Goal: Task Accomplishment & Management: Complete application form

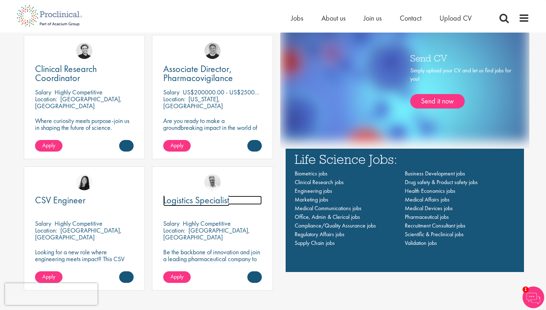
scroll to position [500, 0]
click at [217, 201] on span "Logistics Specialist" at bounding box center [196, 200] width 66 height 12
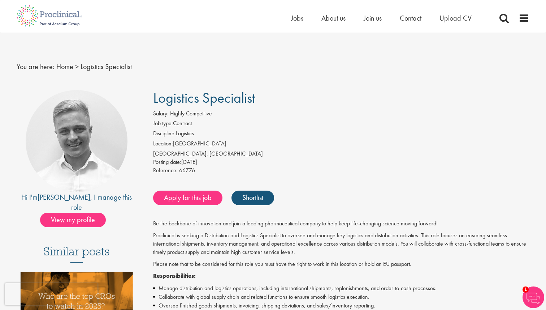
drag, startPoint x: 203, startPoint y: 148, endPoint x: 192, endPoint y: 145, distance: 10.8
click at [192, 145] on li "Location: [GEOGRAPHIC_DATA]" at bounding box center [341, 144] width 377 height 10
click at [89, 212] on span "View my profile" at bounding box center [73, 219] width 66 height 14
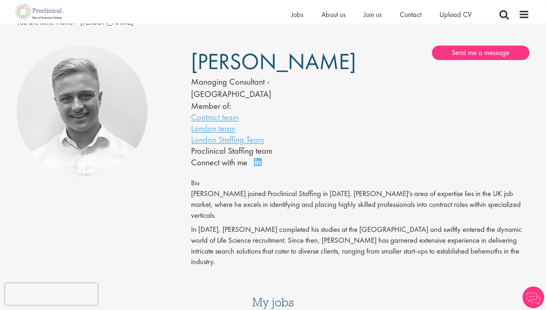
scroll to position [36, 0]
click at [247, 82] on div "Managing Consultant - Europe" at bounding box center [264, 87] width 147 height 25
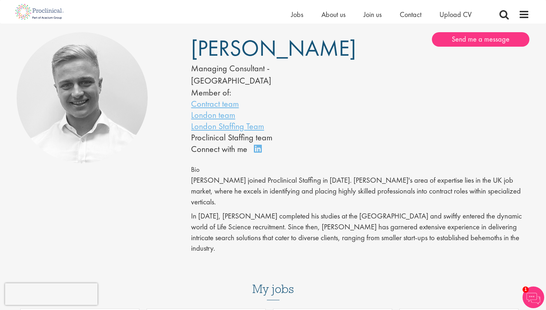
scroll to position [55, 0]
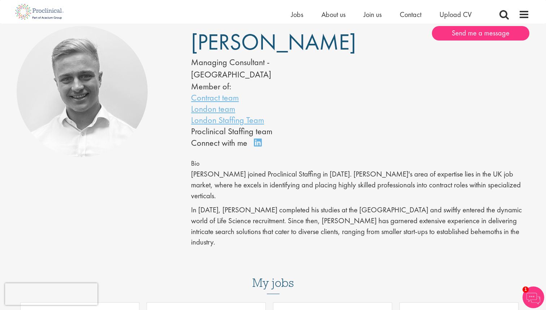
click at [265, 169] on p "Joshua joined Proclinical Staffing in September 2022. Joshua's area of expertis…" at bounding box center [360, 185] width 339 height 32
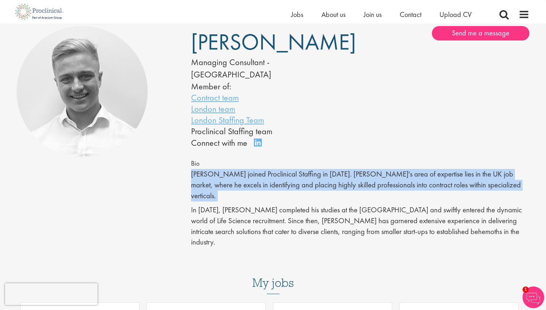
click at [259, 169] on p "Joshua joined Proclinical Staffing in September 2022. Joshua's area of expertis…" at bounding box center [360, 185] width 339 height 32
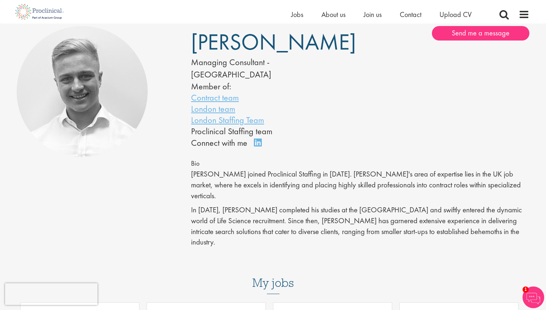
click at [259, 169] on p "Joshua joined Proclinical Staffing in September 2022. Joshua's area of expertis…" at bounding box center [360, 185] width 339 height 32
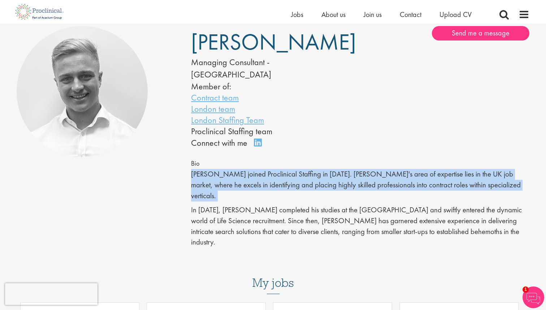
click at [259, 169] on p "Joshua joined Proclinical Staffing in September 2022. Joshua's area of expertis…" at bounding box center [360, 185] width 339 height 32
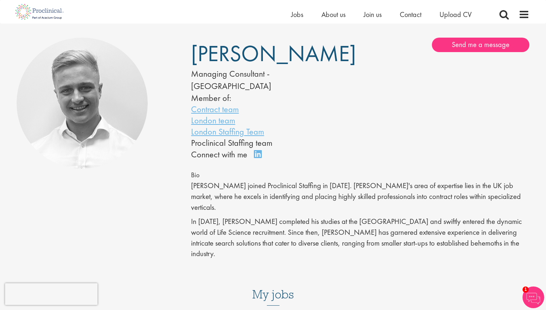
scroll to position [40, 0]
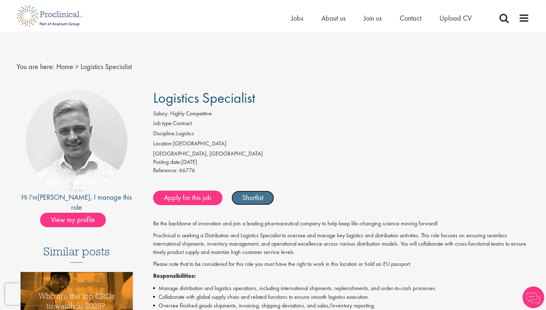
click at [260, 194] on link "Shortlist" at bounding box center [253, 197] width 43 height 14
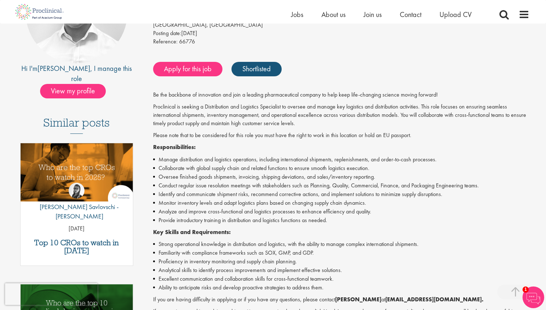
scroll to position [120, 0]
click at [206, 107] on p "Proclinical is seeking a Distribution and Logistics Specialist to oversee and m…" at bounding box center [341, 114] width 377 height 25
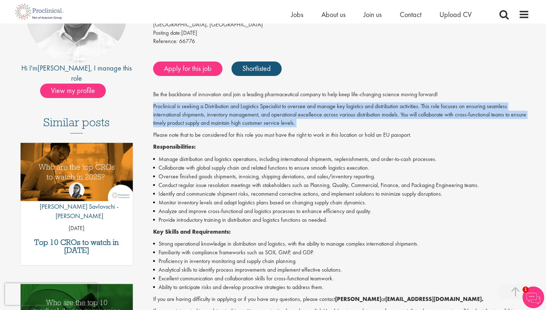
click at [206, 107] on p "Proclinical is seeking a Distribution and Logistics Specialist to oversee and m…" at bounding box center [341, 114] width 377 height 25
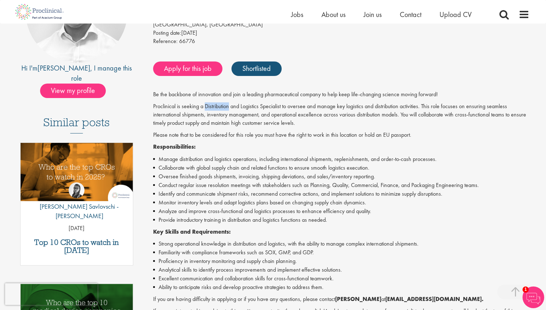
click at [197, 107] on p "Proclinical is seeking a Distribution and Logistics Specialist to oversee and m…" at bounding box center [341, 114] width 377 height 25
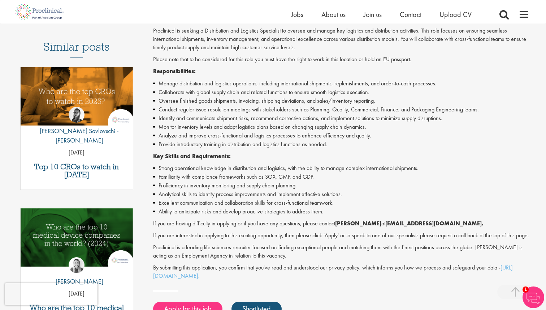
scroll to position [198, 0]
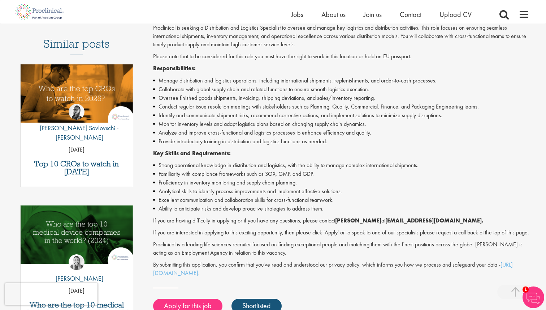
click at [200, 96] on li "Oversee finished goods shipments, invoicing, shipping deviations, and sales/inv…" at bounding box center [341, 98] width 377 height 9
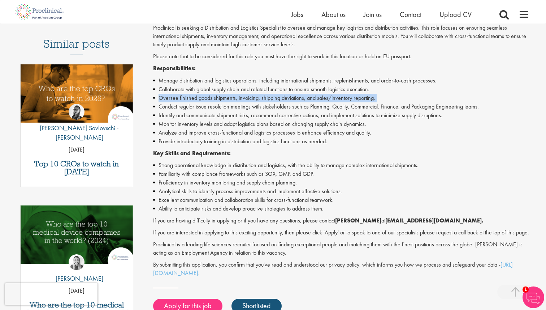
click at [200, 96] on li "Oversee finished goods shipments, invoicing, shipping deviations, and sales/inv…" at bounding box center [341, 98] width 377 height 9
click at [204, 96] on li "Oversee finished goods shipments, invoicing, shipping deviations, and sales/inv…" at bounding box center [341, 98] width 377 height 9
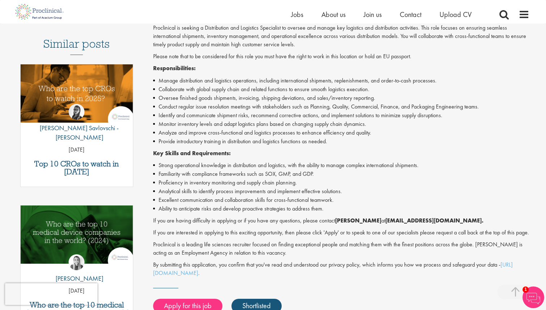
click at [204, 96] on li "Oversee finished goods shipments, invoicing, shipping deviations, and sales/inv…" at bounding box center [341, 98] width 377 height 9
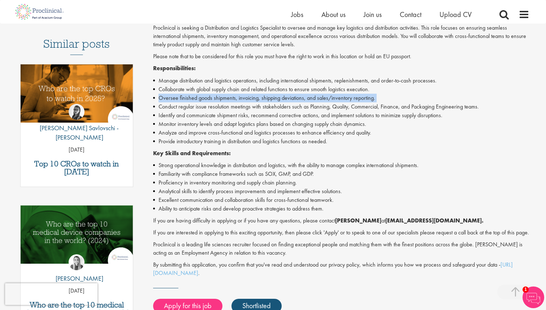
click at [212, 99] on li "Oversee finished goods shipments, invoicing, shipping deviations, and sales/inv…" at bounding box center [341, 98] width 377 height 9
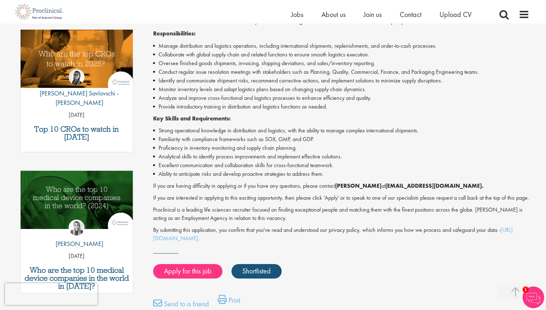
scroll to position [235, 0]
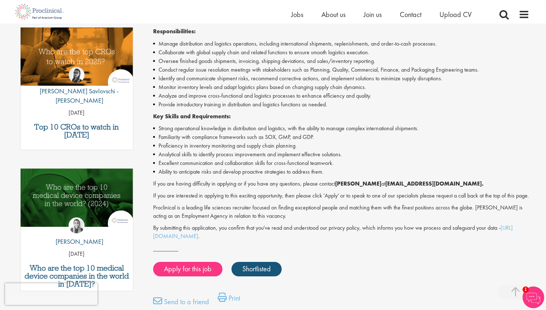
click at [233, 134] on li "Familiarity with compliance frameworks such as SOX, GMP, and GDP." at bounding box center [341, 137] width 377 height 9
click at [217, 134] on li "Familiarity with compliance frameworks such as SOX, GMP, and GDP." at bounding box center [341, 137] width 377 height 9
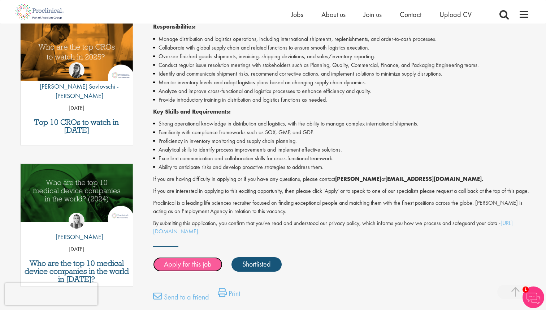
click at [187, 269] on link "Apply for this job" at bounding box center [187, 264] width 69 height 14
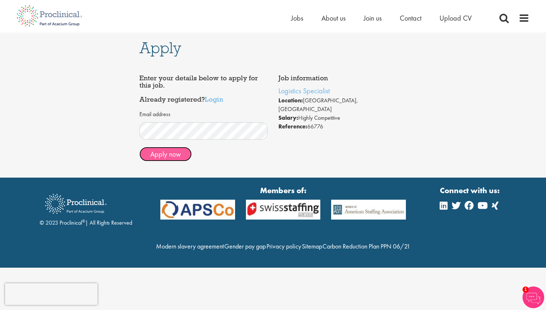
click at [183, 154] on button "Apply now" at bounding box center [165, 154] width 52 height 14
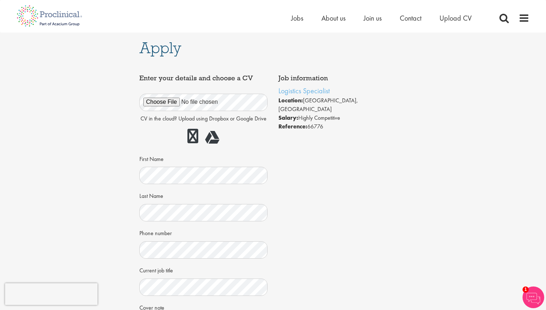
click at [143, 129] on div at bounding box center [203, 136] width 129 height 21
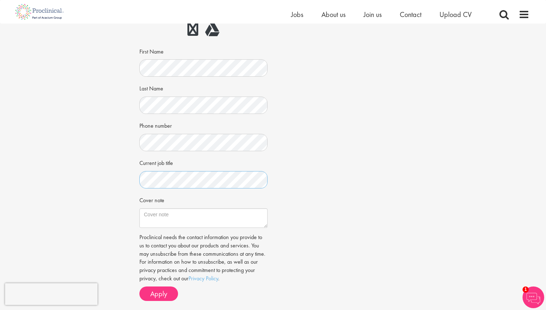
scroll to position [99, 0]
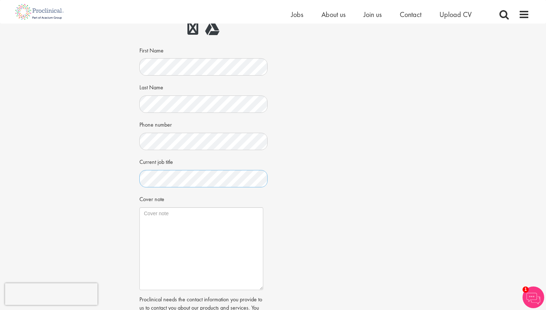
drag, startPoint x: 265, startPoint y: 225, endPoint x: 260, endPoint y: 289, distance: 63.7
click at [260, 289] on textarea "Cover note" at bounding box center [201, 248] width 124 height 83
click at [204, 233] on textarea "Cover note" at bounding box center [201, 248] width 124 height 83
paste textarea "Dear HR Team, I am very interested in the Distribution and Logistics Specialist…"
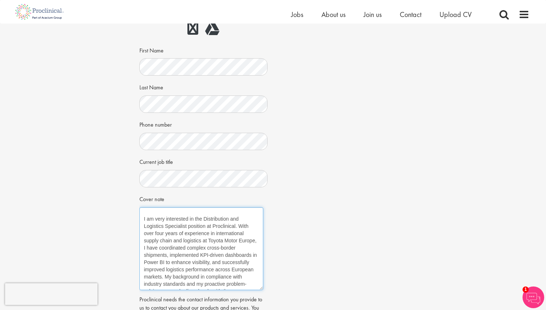
scroll to position [0, 0]
click at [160, 211] on textarea "Dear HR Team, I am very interested in the Distribution and Logistics Specialist…" at bounding box center [201, 248] width 124 height 83
drag, startPoint x: 160, startPoint y: 211, endPoint x: 175, endPoint y: 211, distance: 14.8
click at [175, 211] on textarea "Dear HR Team, I am very interested in the Distribution and Logistics Specialist…" at bounding box center [201, 248] width 124 height 83
drag, startPoint x: 227, startPoint y: 233, endPoint x: 209, endPoint y: 234, distance: 18.1
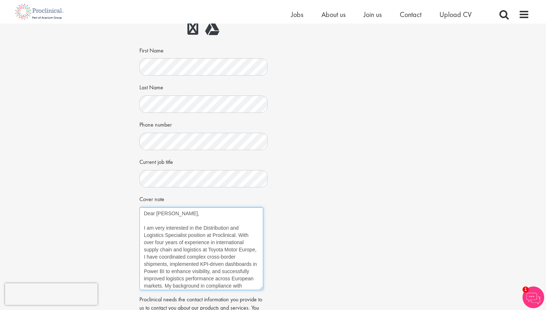
click at [209, 234] on textarea "Dear Joshua, I am very interested in the Distribution and Logistics Specialist …" at bounding box center [201, 248] width 124 height 83
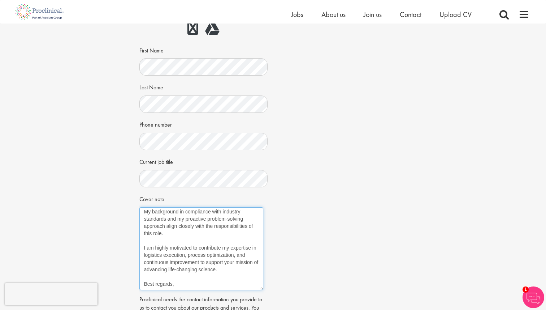
scroll to position [81, 0]
click at [229, 258] on textarea "Dear Joshua, I am very interested in the Distribution and Logistics Specialist …" at bounding box center [201, 248] width 124 height 83
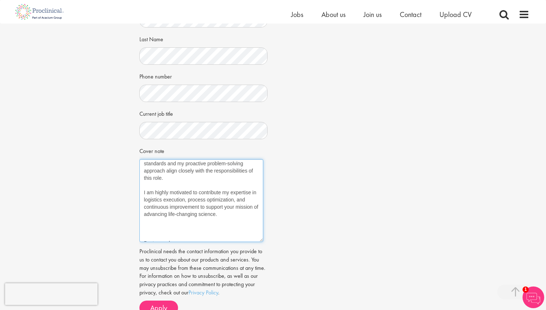
scroll to position [96, 0]
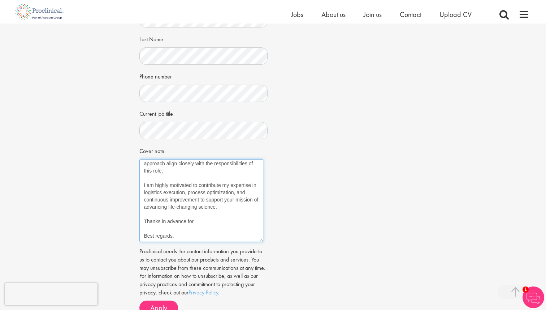
click at [174, 198] on textarea "Dear Joshua, I am very interested in the Distribution and Logistics Specialist …" at bounding box center [201, 200] width 124 height 83
click at [185, 213] on textarea "Dear Joshua, I am very interested in the Distribution and Logistics Specialist …" at bounding box center [201, 200] width 124 height 83
click at [197, 213] on textarea "Dear Joshua, I am very interested in the Distribution and Logistics Specialist …" at bounding box center [201, 200] width 124 height 83
click at [223, 215] on textarea "Dear Joshua, I am very interested in the Distribution and Logistics Specialist …" at bounding box center [201, 200] width 124 height 83
click at [228, 197] on textarea "Dear Joshua, I am very interested in the Distribution and Logistics Specialist …" at bounding box center [201, 200] width 124 height 83
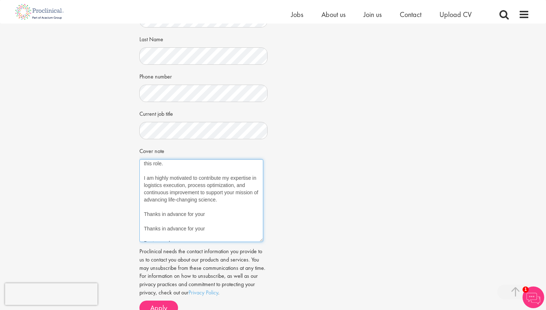
click at [194, 217] on textarea "Dear Joshua, I am very interested in the Distribution and Logistics Specialist …" at bounding box center [201, 200] width 124 height 83
click at [197, 221] on textarea "Dear Joshua, I am very interested in the Distribution and Logistics Specialist …" at bounding box center [201, 200] width 124 height 83
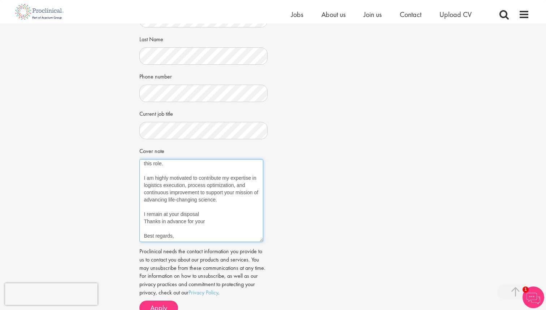
click at [197, 221] on textarea "Dear Joshua, I am very interested in the Distribution and Logistics Specialist …" at bounding box center [201, 200] width 124 height 83
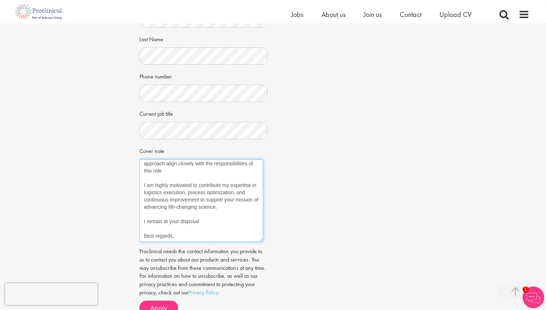
click at [204, 215] on textarea "Dear Joshua, I am very interested in the Distribution and Logistics Specialist …" at bounding box center [201, 200] width 124 height 83
click at [174, 227] on textarea "Dear Joshua, I am very interested in the Distribution and Logistics Specialist …" at bounding box center [201, 200] width 124 height 83
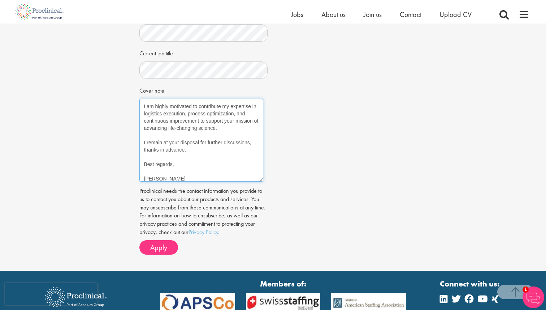
scroll to position [214, 0]
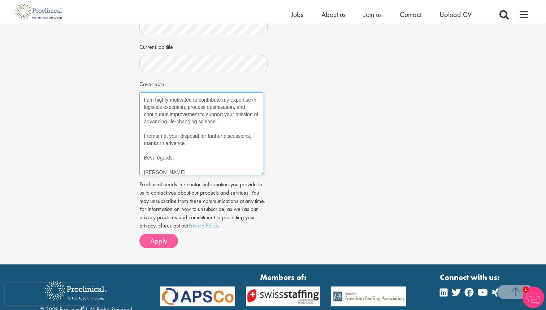
type textarea "Dear Joshua, I am very interested in the Distribution and Logistics Specialist …"
click at [169, 245] on button "Apply" at bounding box center [158, 240] width 39 height 14
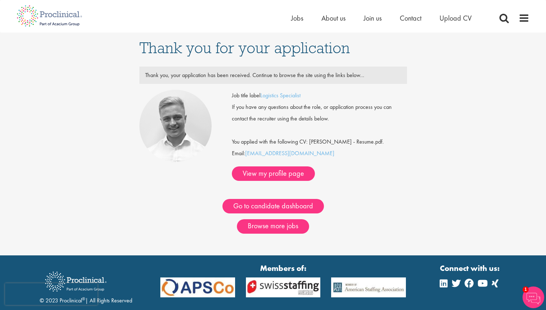
click at [332, 143] on div "You applied with the following CV: Alex MIROUZE - Resume.pdf." at bounding box center [320, 135] width 186 height 23
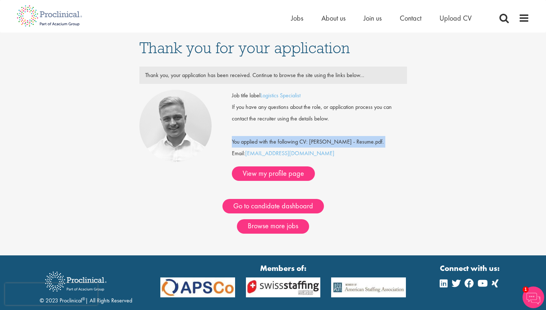
click at [303, 143] on div "You applied with the following CV: Alex MIROUZE - Resume.pdf." at bounding box center [320, 135] width 186 height 23
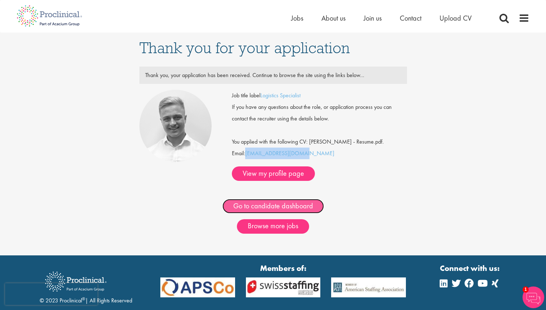
click at [284, 199] on link "Go to candidate dashboard" at bounding box center [274, 206] width 102 height 14
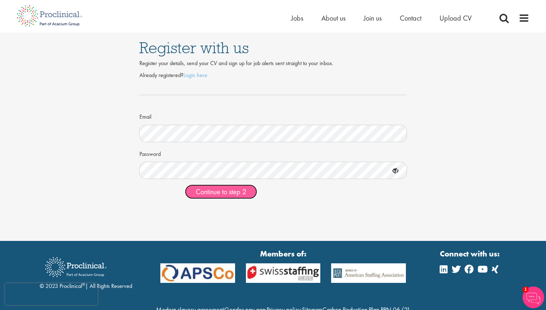
click at [249, 193] on button "Continue to step 2" at bounding box center [221, 191] width 72 height 14
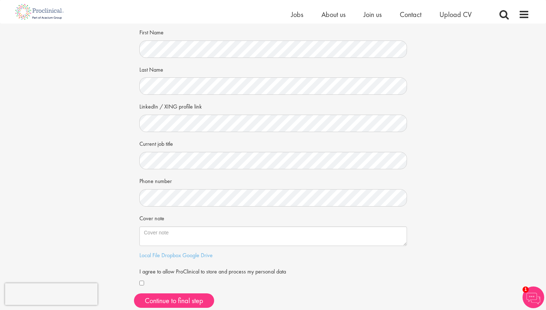
scroll to position [47, 0]
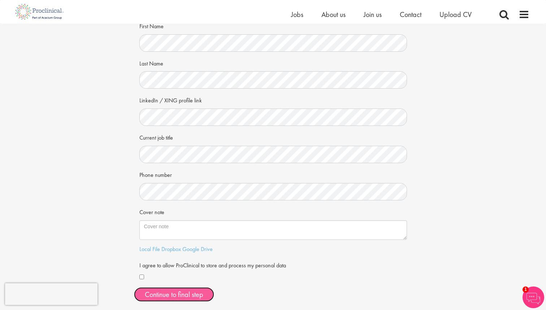
click at [182, 296] on button "Continue to final step" at bounding box center [174, 294] width 80 height 14
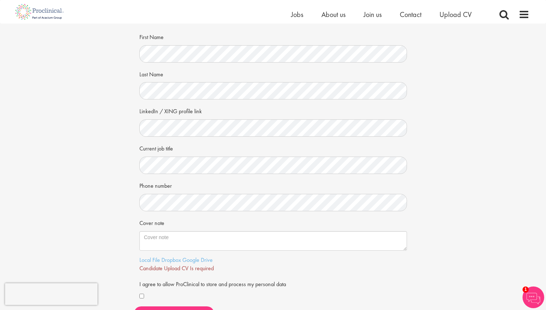
scroll to position [42, 0]
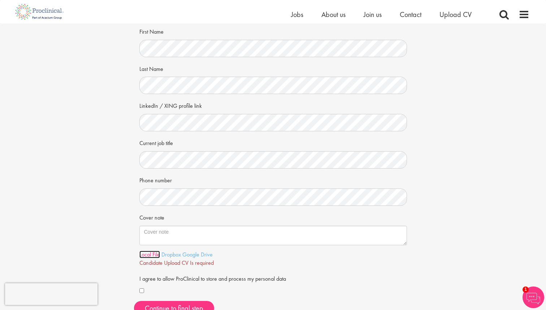
click at [149, 254] on link "Local File" at bounding box center [149, 254] width 21 height 8
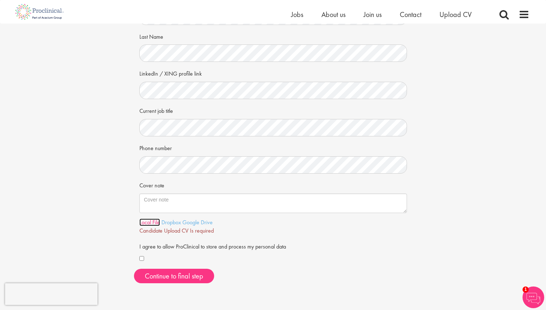
scroll to position [83, 0]
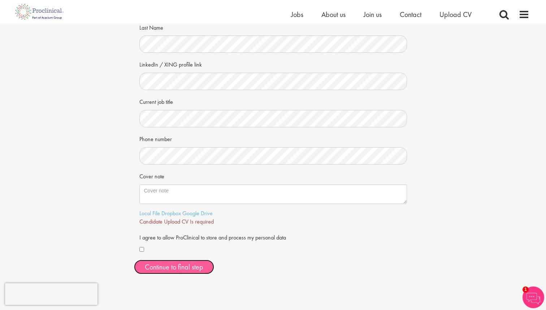
click at [160, 263] on span "Continue to final step" at bounding box center [174, 266] width 59 height 9
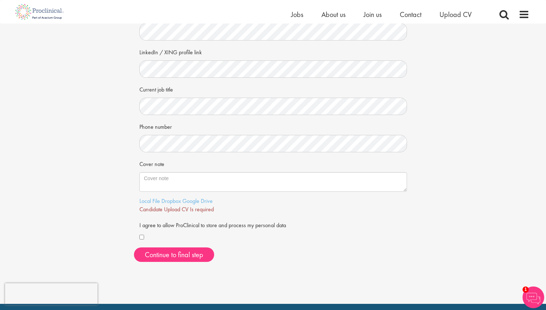
scroll to position [132, 0]
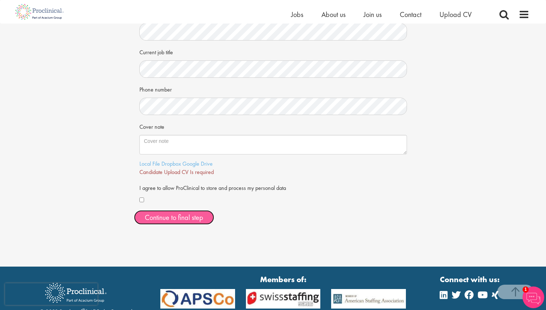
click at [146, 215] on span "Continue to final step" at bounding box center [174, 216] width 59 height 9
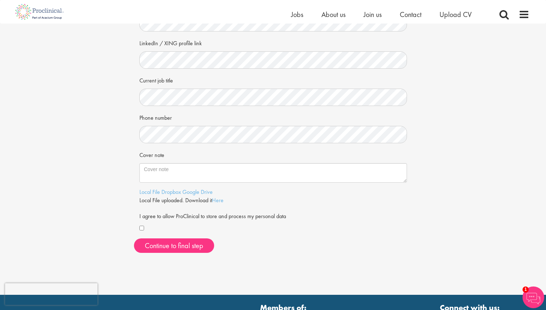
scroll to position [106, 0]
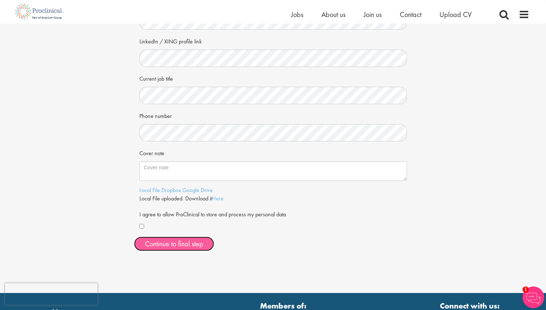
click at [160, 244] on span "Continue to final step" at bounding box center [174, 243] width 59 height 9
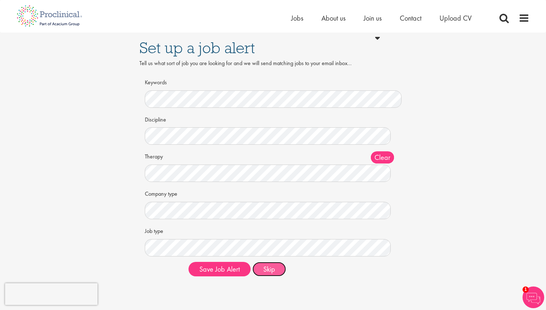
click at [273, 275] on button "Skip" at bounding box center [270, 269] width 34 height 14
